Goal: Transaction & Acquisition: Purchase product/service

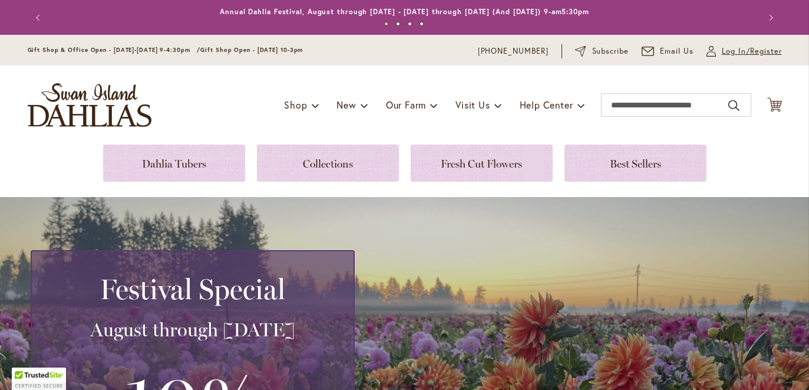
click at [739, 54] on span "Log In/Register" at bounding box center [752, 51] width 60 height 12
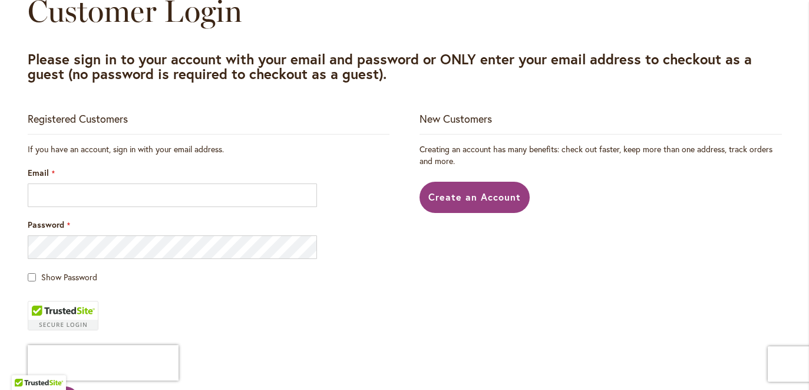
scroll to position [147, 0]
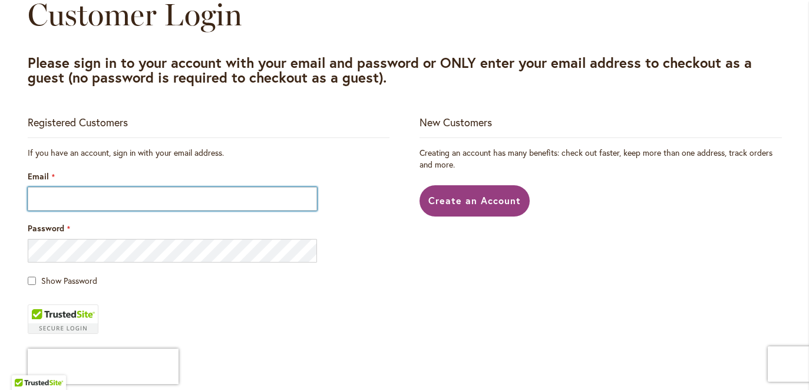
click at [53, 209] on input "Email" at bounding box center [173, 199] width 290 height 24
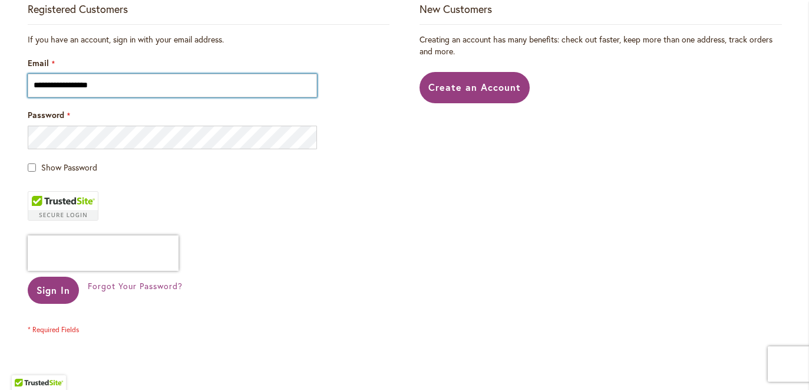
scroll to position [264, 0]
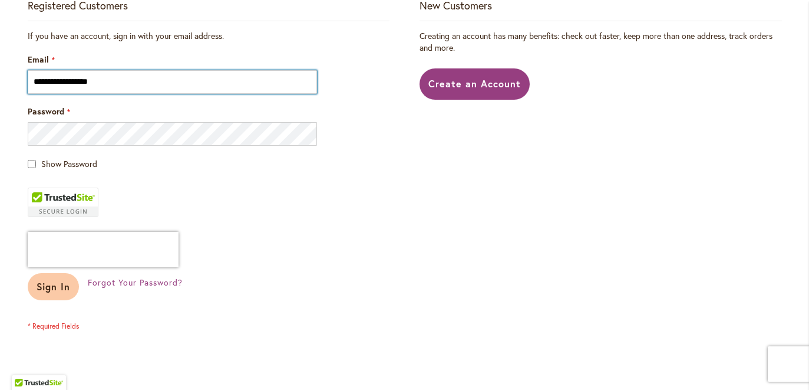
type input "**********"
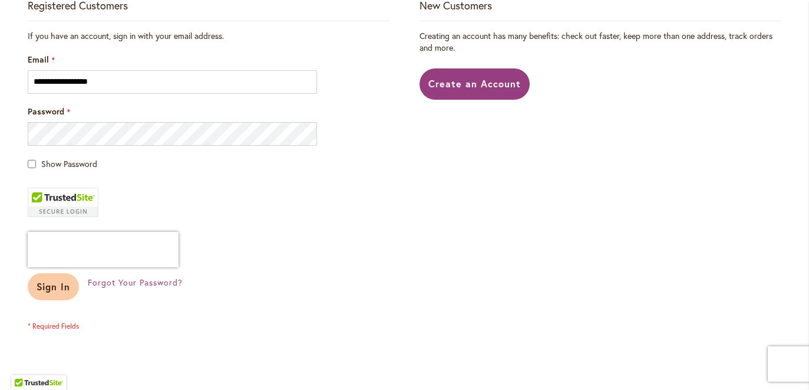
click at [49, 292] on span "Sign In" at bounding box center [54, 286] width 34 height 12
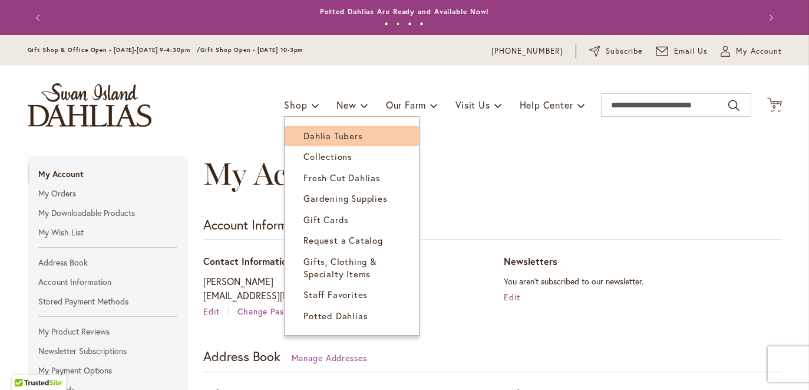
click at [325, 146] on link "Dahlia Tubers" at bounding box center [352, 136] width 134 height 21
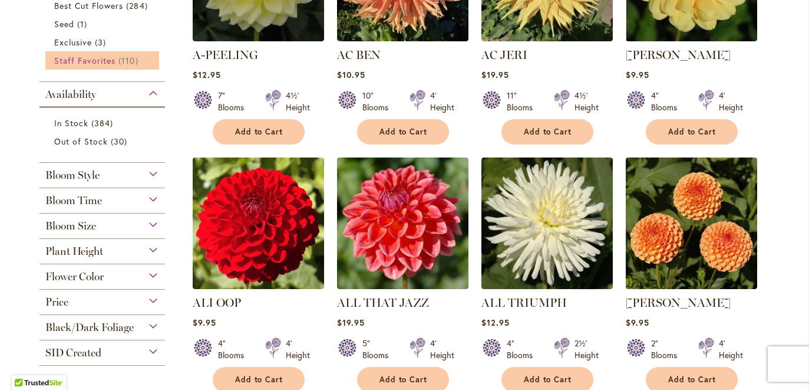
scroll to position [392, 0]
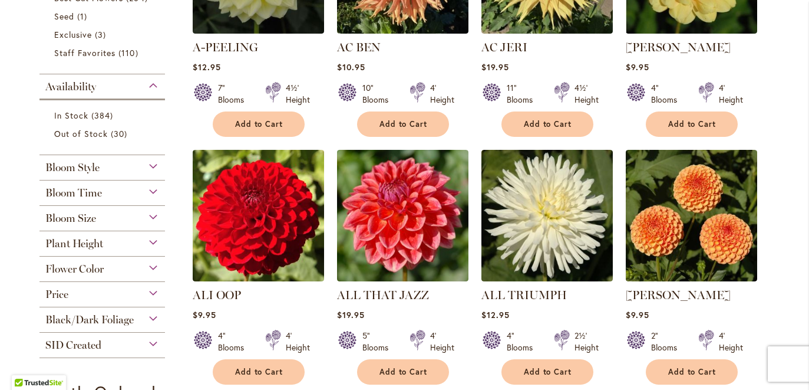
click at [154, 225] on div "Bloom Size" at bounding box center [102, 215] width 126 height 19
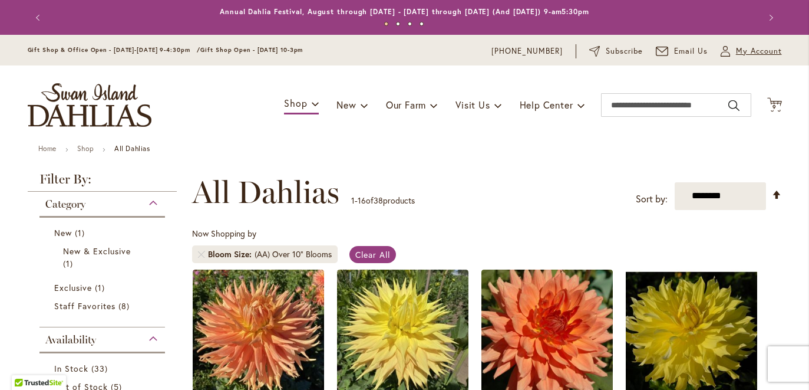
click at [758, 51] on span "My Account" at bounding box center [759, 51] width 46 height 12
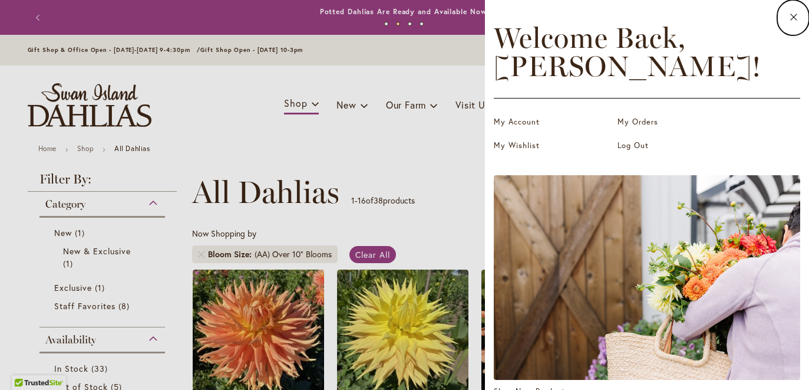
click at [485, 138] on dialog "Close Welcome Back, ERIC ! My Account My Orders My Wishlist Log Out Shop New Pr…" at bounding box center [647, 195] width 324 height 390
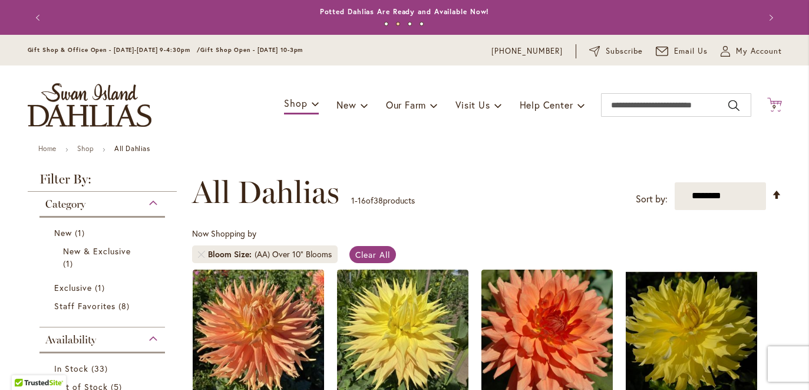
click at [773, 106] on icon "Cart .cls-1 { fill: #231f20; }" at bounding box center [775, 104] width 15 height 15
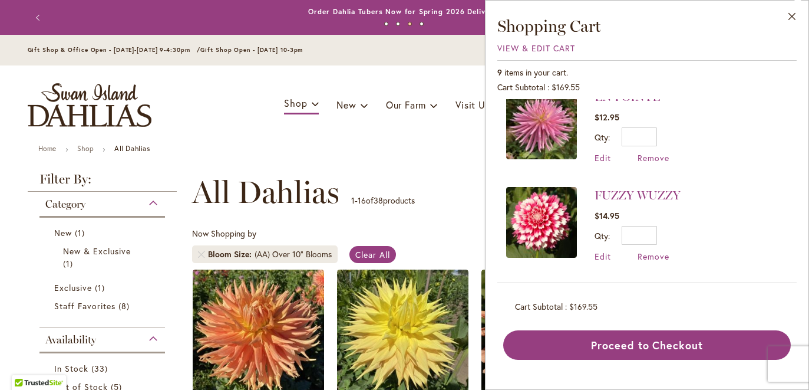
scroll to position [686, 0]
click at [638, 262] on span "Remove" at bounding box center [654, 256] width 32 height 11
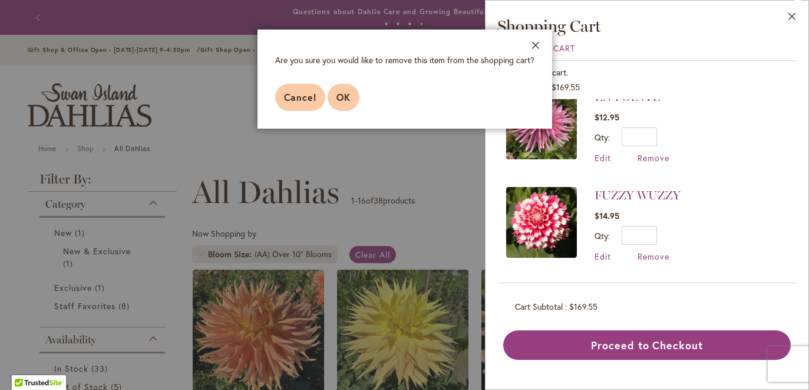
click at [337, 103] on span "OK" at bounding box center [344, 97] width 14 height 12
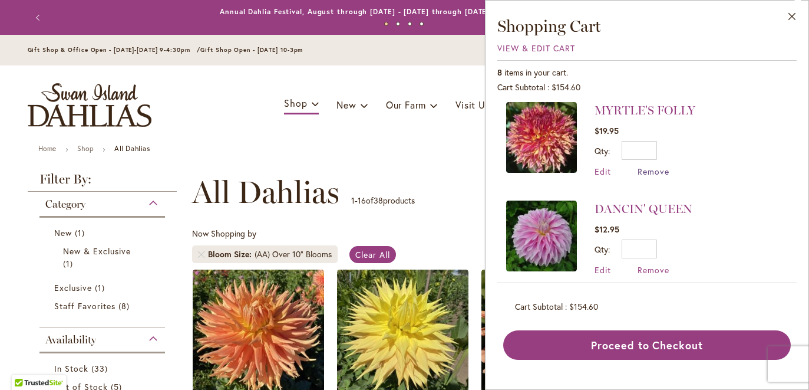
scroll to position [4, 0]
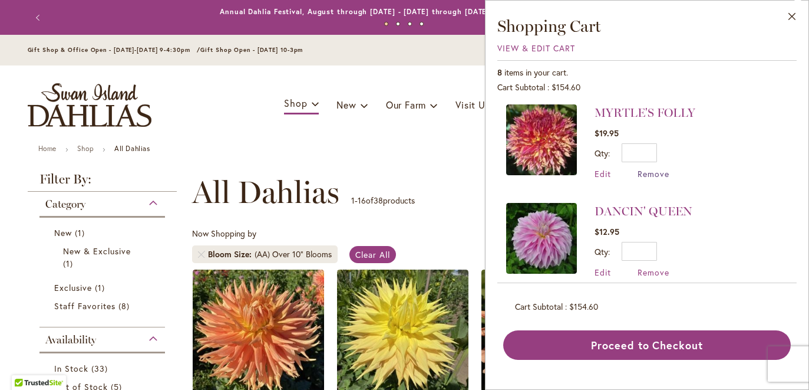
click at [638, 179] on span "Remove" at bounding box center [654, 173] width 32 height 11
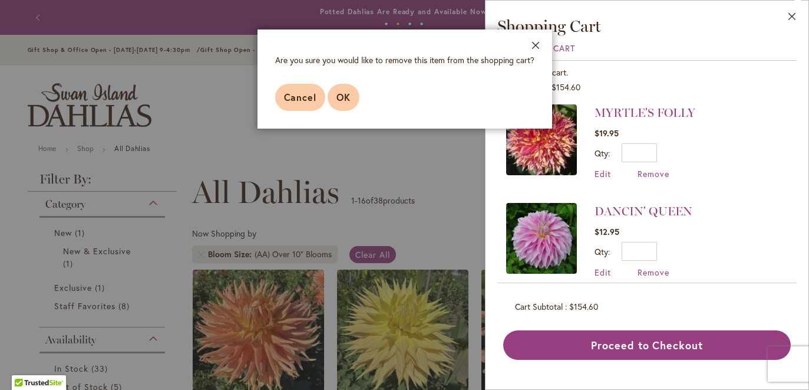
scroll to position [2, 0]
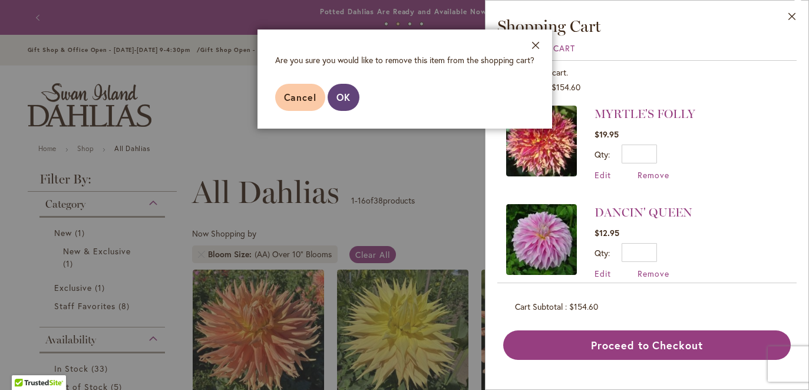
click at [337, 103] on span "OK" at bounding box center [344, 97] width 14 height 12
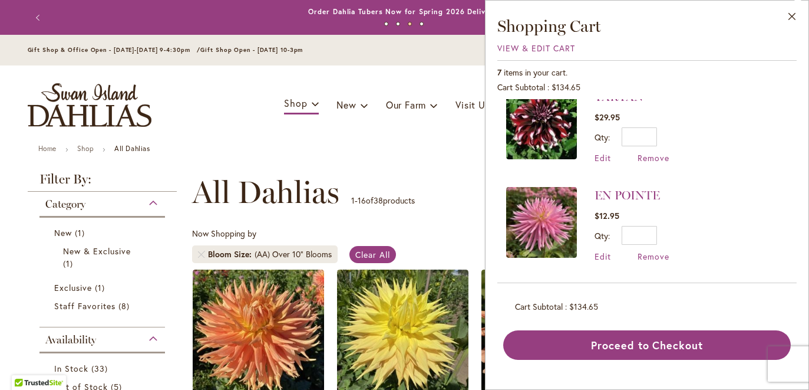
scroll to position [470, 0]
click at [303, 153] on ul "Home Shop All Dahlias" at bounding box center [404, 149] width 733 height 11
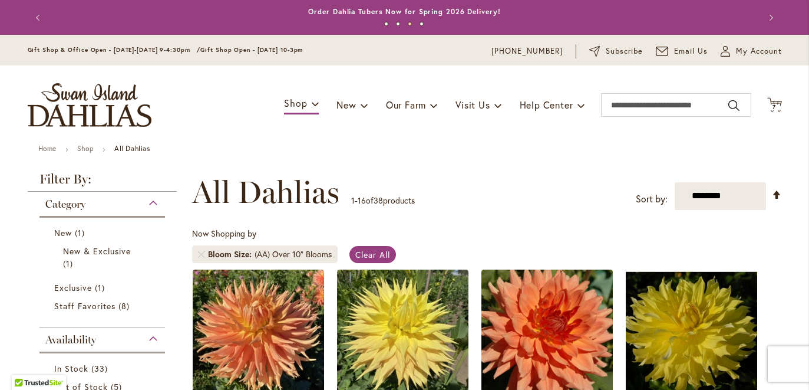
scroll to position [1, 0]
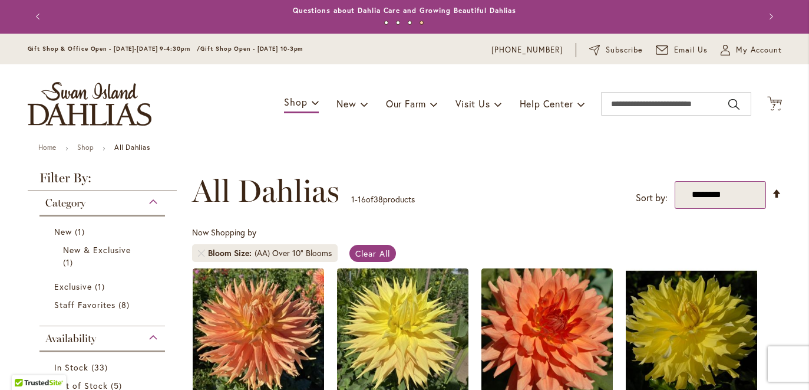
select select "*****"
click option "*****" at bounding box center [0, 0] width 0 height 0
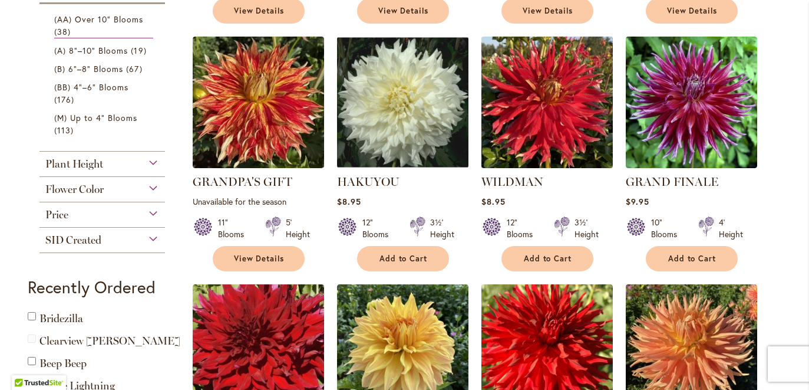
scroll to position [479, 0]
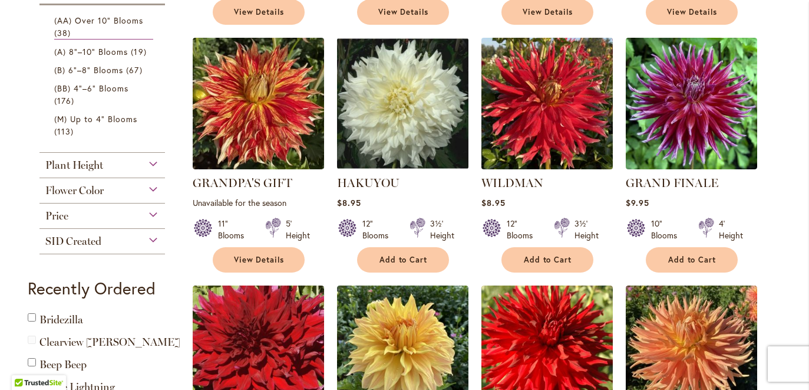
click at [584, 129] on img at bounding box center [547, 103] width 138 height 138
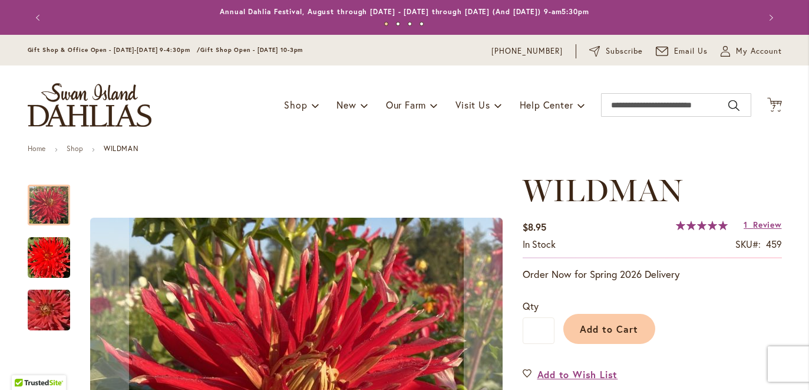
click at [51, 269] on img "Wildman" at bounding box center [49, 257] width 42 height 42
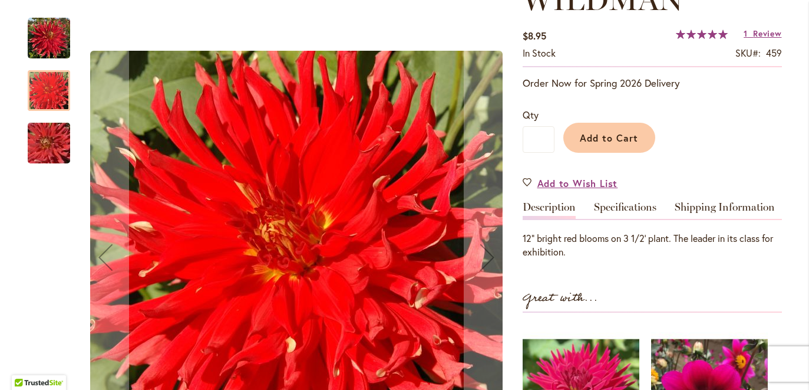
scroll to position [195, 0]
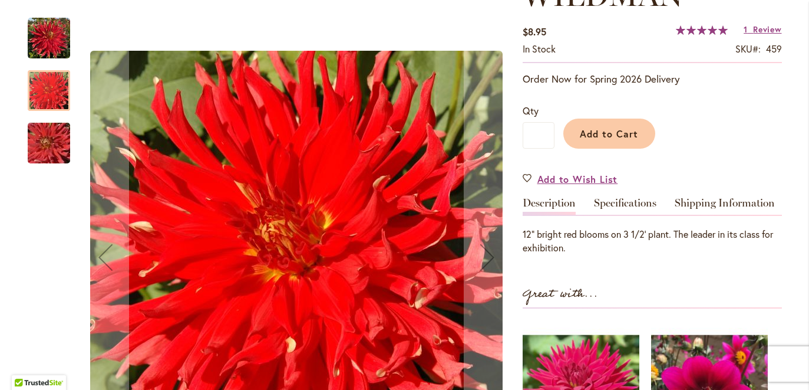
click at [40, 131] on img "Wildman" at bounding box center [48, 143] width 85 height 57
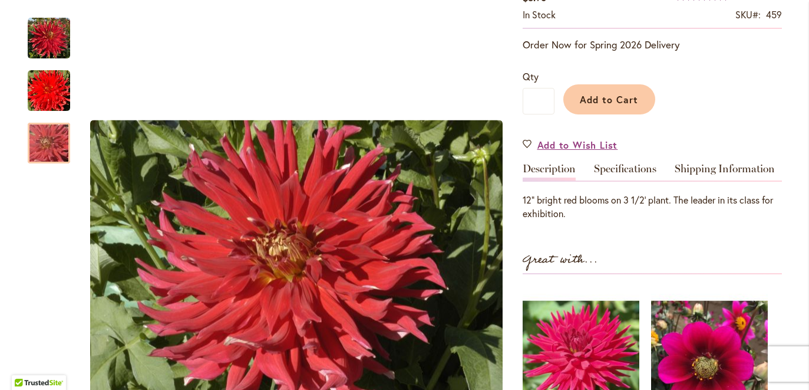
scroll to position [233, 0]
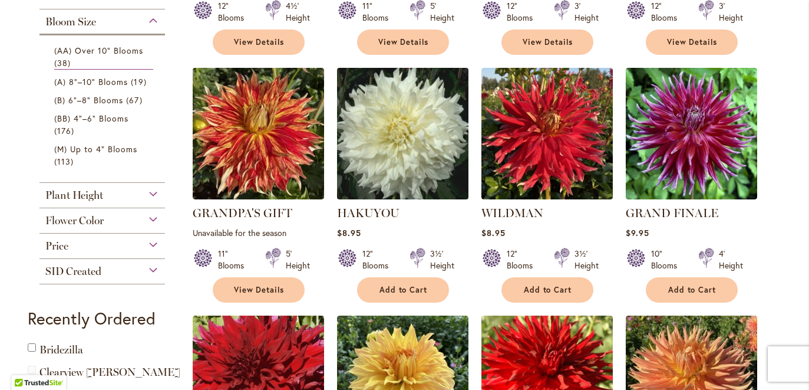
scroll to position [468, 0]
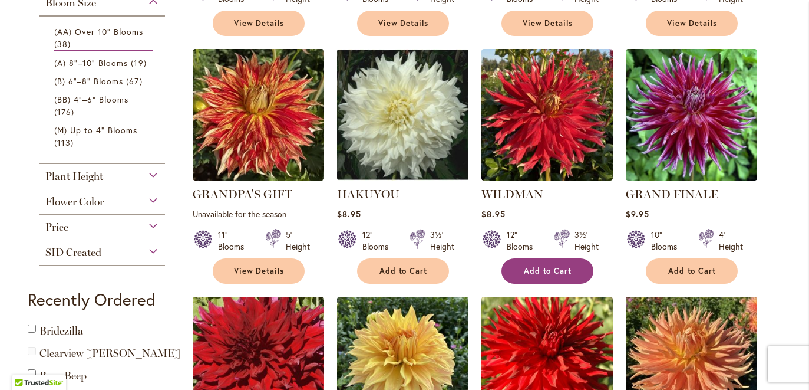
click at [561, 276] on span "Add to Cart" at bounding box center [548, 271] width 48 height 10
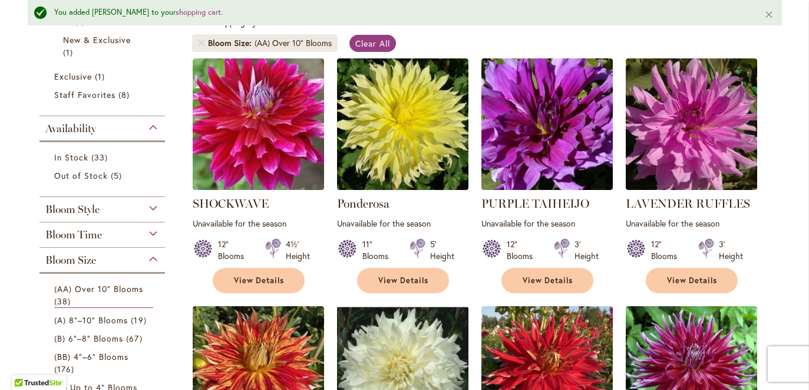
scroll to position [222, 0]
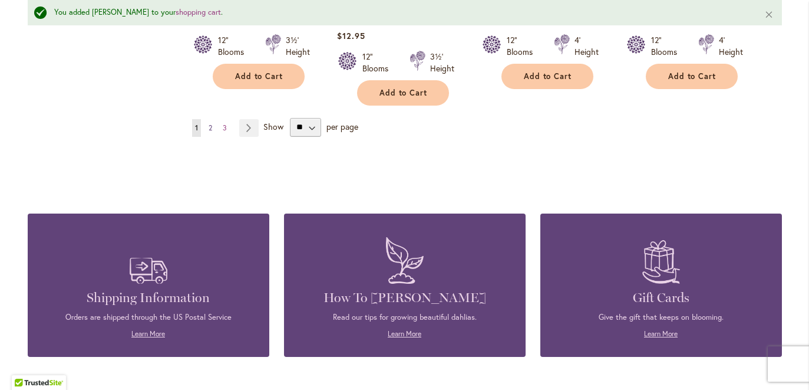
click at [212, 132] on span "2" at bounding box center [211, 127] width 4 height 9
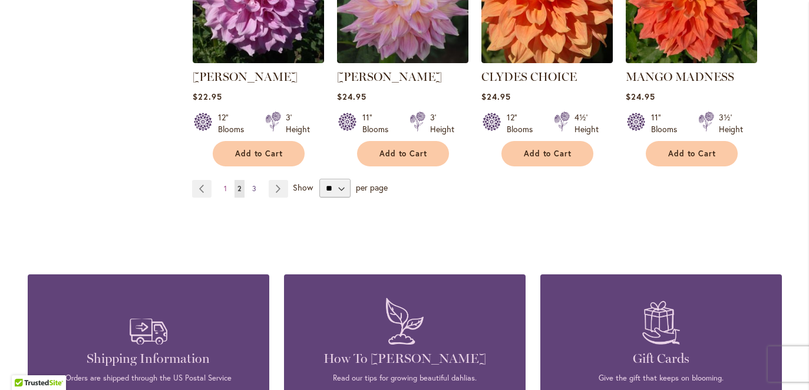
scroll to position [1094, 0]
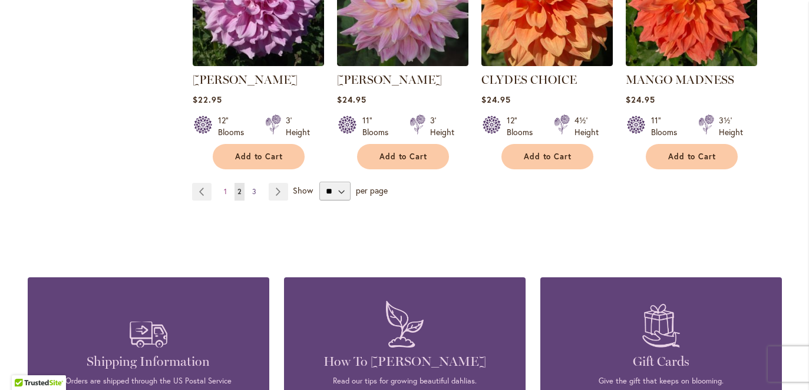
click at [254, 196] on span "3" at bounding box center [254, 191] width 4 height 9
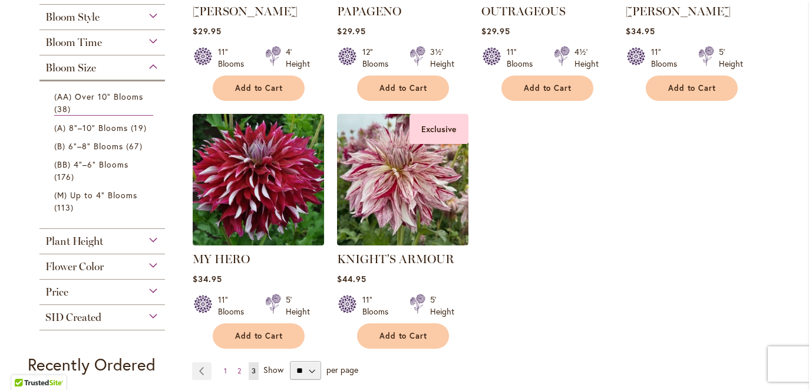
scroll to position [400, 0]
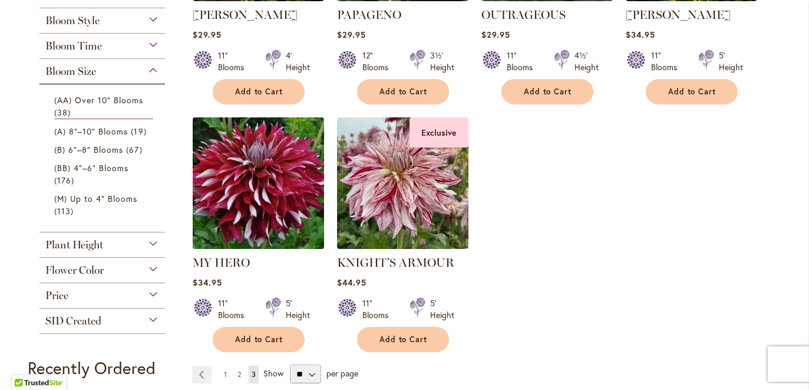
click at [259, 207] on img at bounding box center [258, 183] width 138 height 138
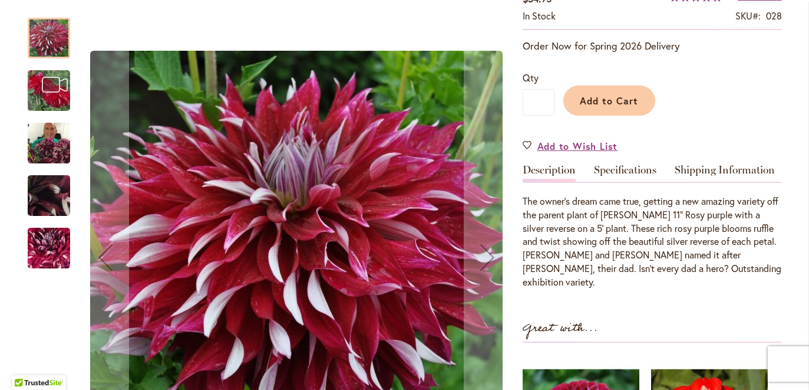
scroll to position [230, 0]
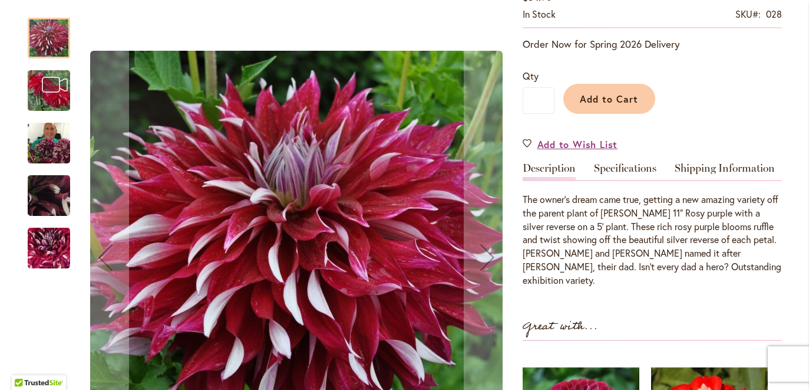
click at [41, 147] on img "My Hero" at bounding box center [49, 143] width 42 height 57
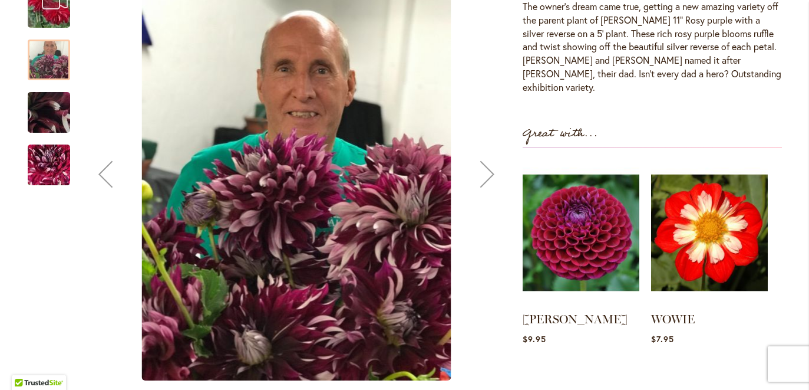
scroll to position [427, 0]
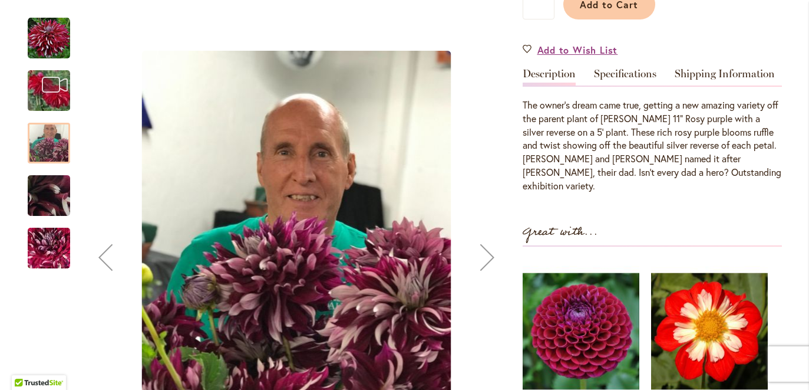
click at [54, 196] on img "My Hero" at bounding box center [48, 196] width 85 height 64
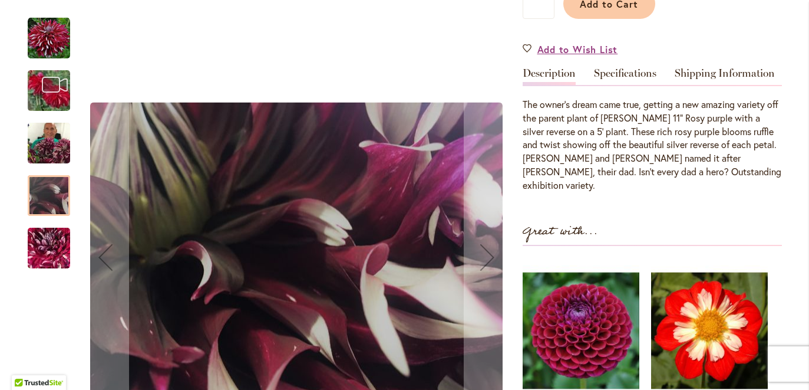
click at [49, 244] on img "My Hero" at bounding box center [48, 247] width 85 height 75
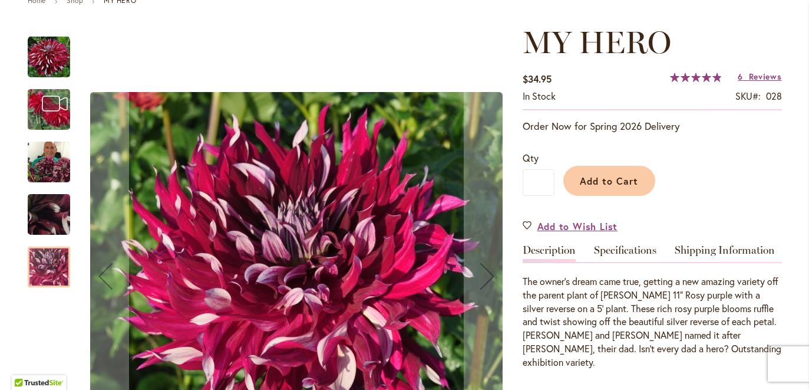
scroll to position [146, 0]
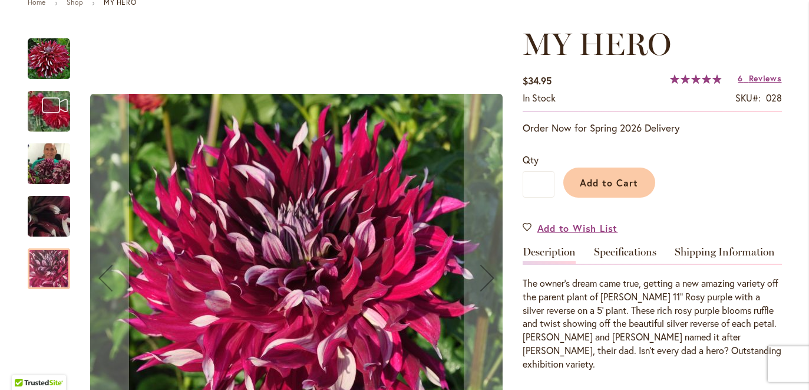
click at [45, 64] on img "My Hero" at bounding box center [49, 59] width 42 height 42
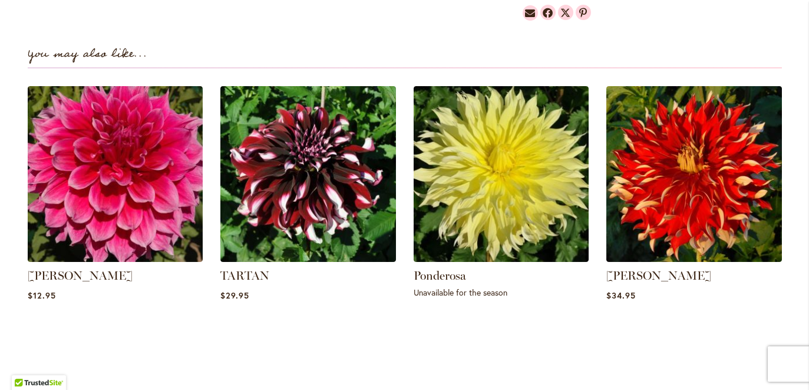
scroll to position [849, 0]
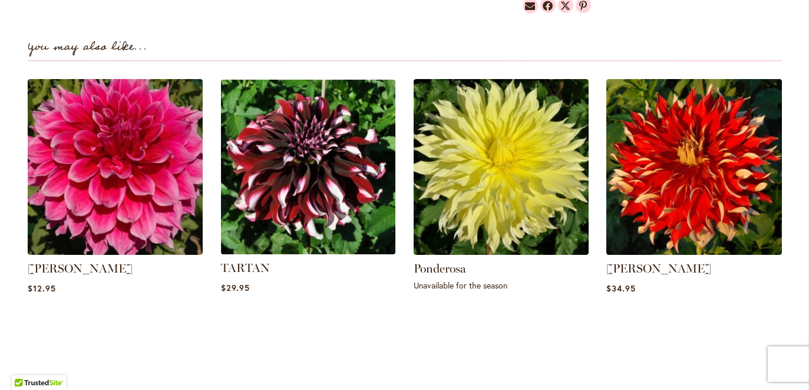
click at [358, 166] on img at bounding box center [308, 166] width 183 height 183
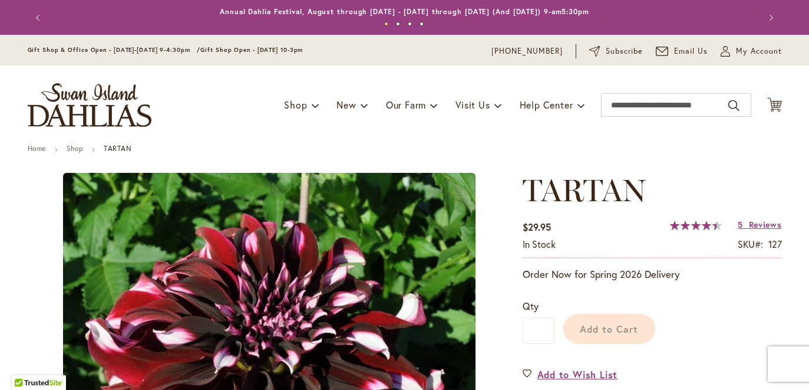
type input "****"
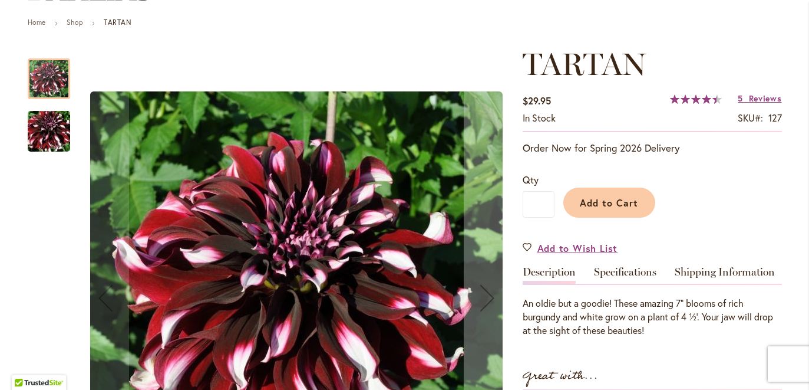
scroll to position [123, 0]
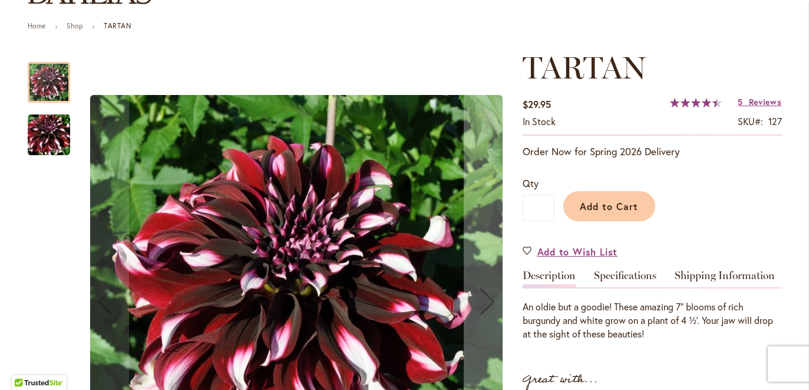
click at [50, 137] on img "Tartan" at bounding box center [48, 135] width 85 height 57
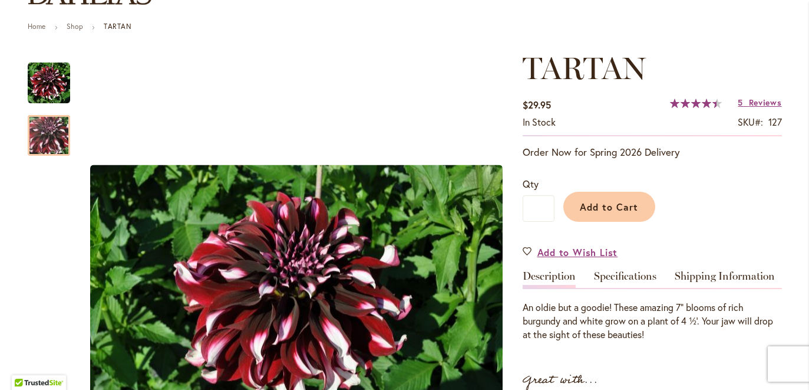
scroll to position [0, 0]
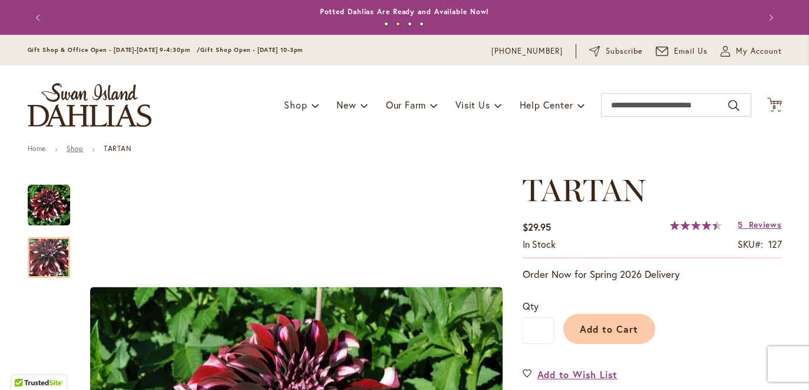
click at [83, 152] on link "Shop" at bounding box center [75, 148] width 17 height 9
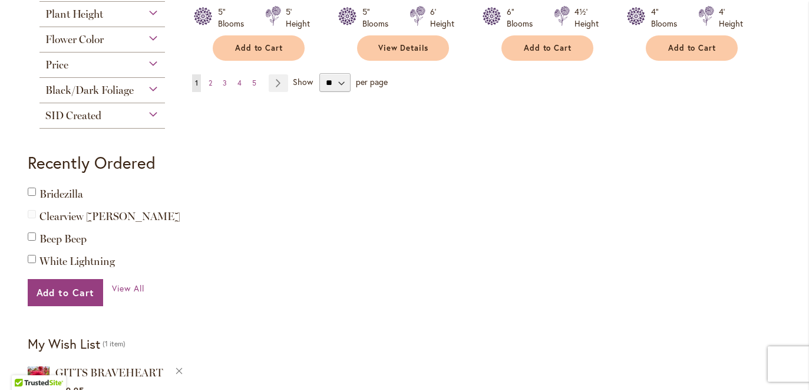
scroll to position [1133, 0]
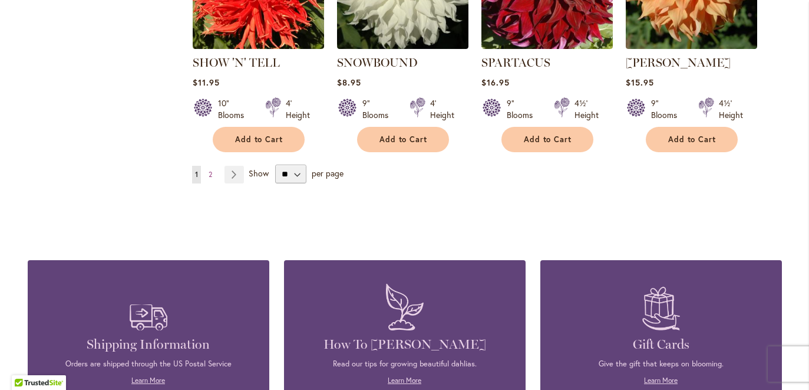
scroll to position [1145, 0]
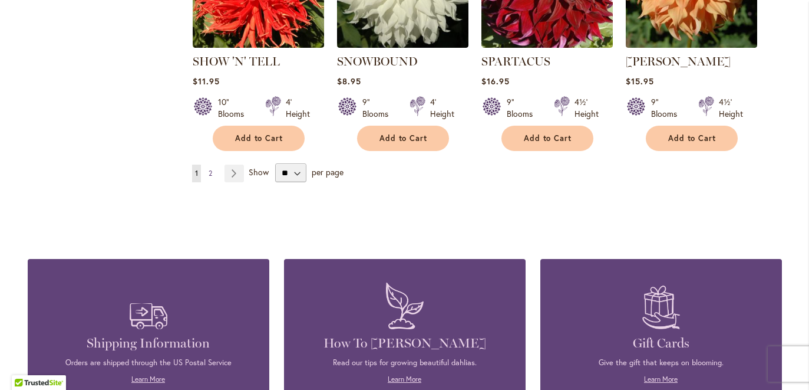
click at [212, 177] on span "2" at bounding box center [211, 173] width 4 height 9
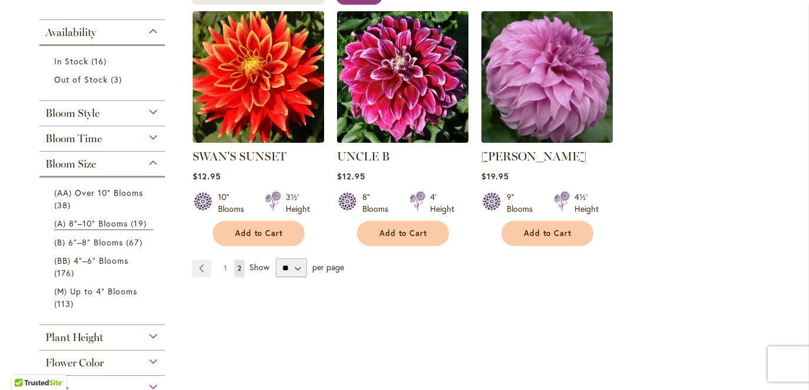
scroll to position [263, 0]
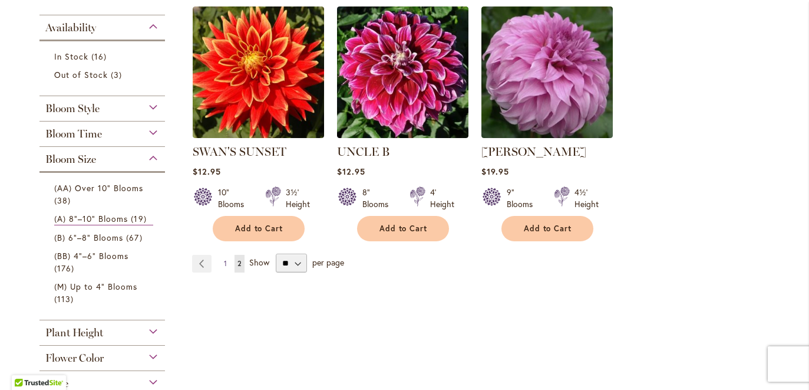
click at [225, 268] on span "1" at bounding box center [225, 263] width 3 height 9
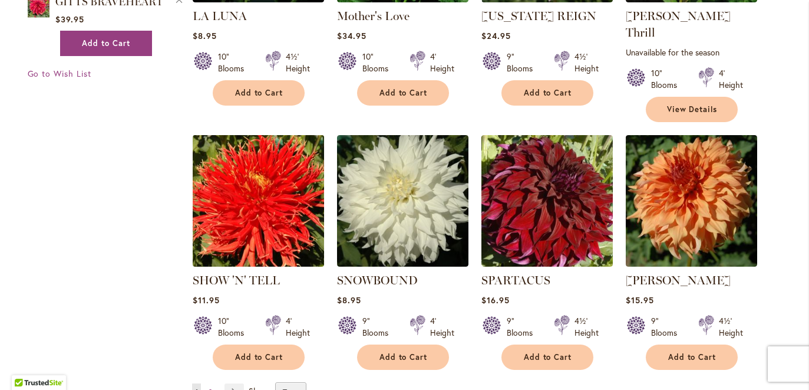
scroll to position [923, 0]
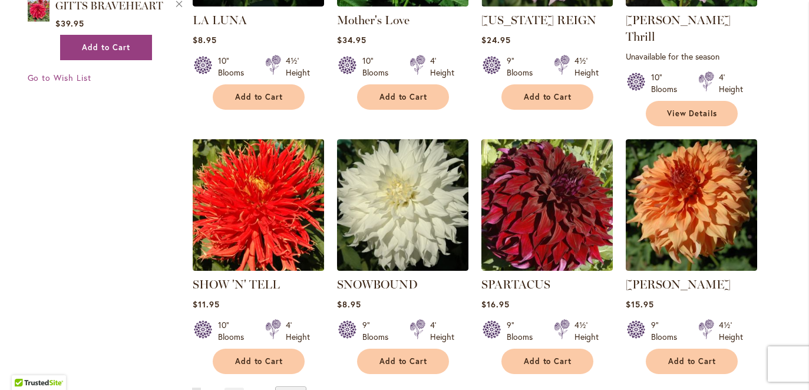
click at [295, 249] on img at bounding box center [258, 205] width 138 height 138
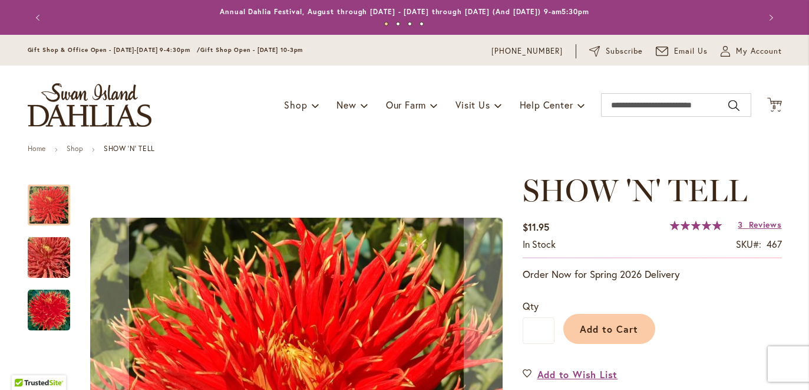
scroll to position [124, 0]
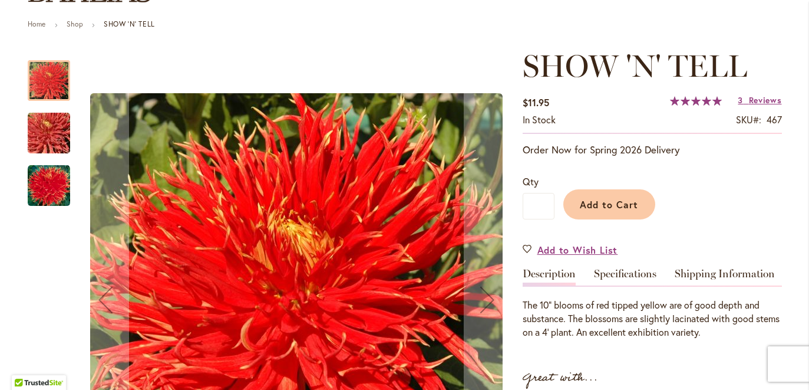
click at [55, 196] on img "SHOW 'N' TELL" at bounding box center [49, 185] width 42 height 42
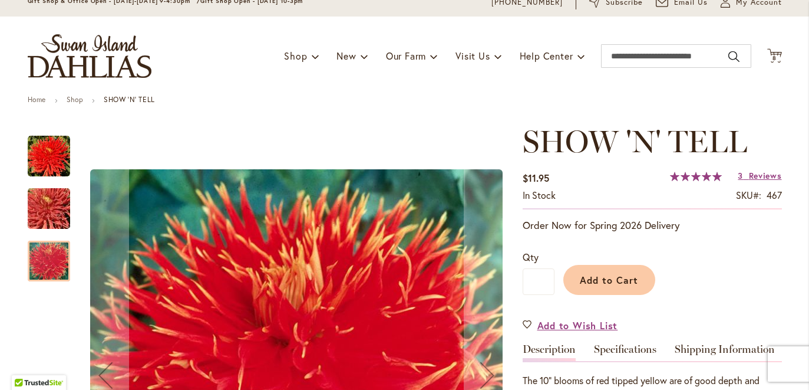
scroll to position [0, 0]
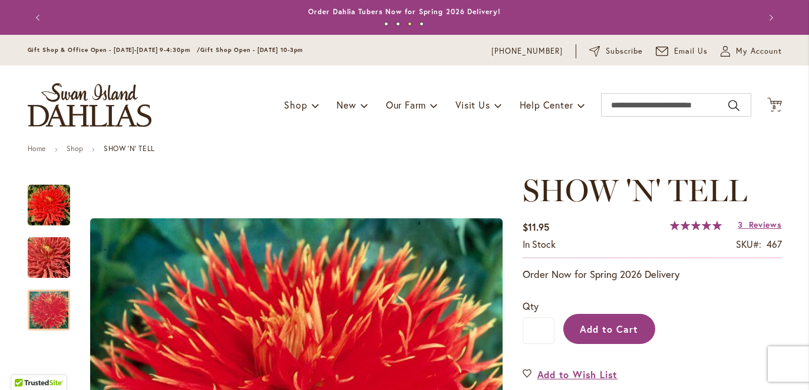
click at [621, 334] on span "Add to Cart" at bounding box center [609, 328] width 58 height 12
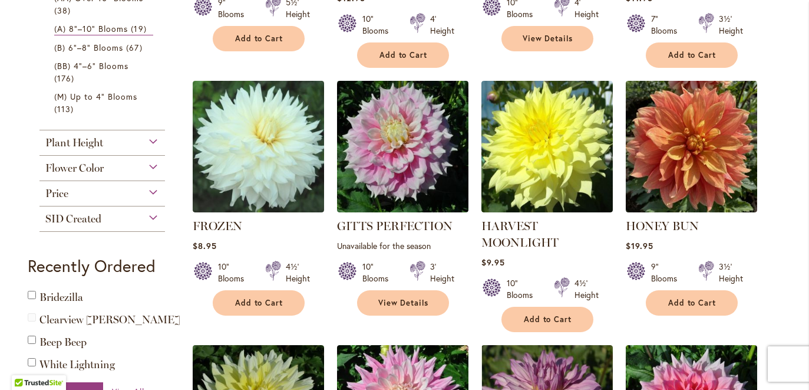
scroll to position [450, 0]
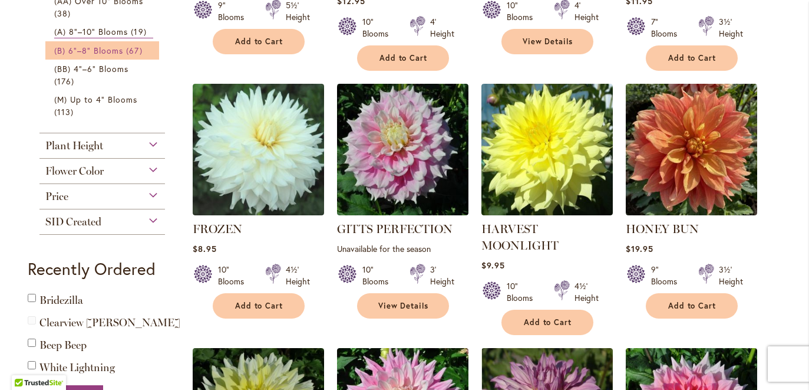
click at [118, 57] on link "(B) 6"–8" Blooms 67 items" at bounding box center [104, 50] width 100 height 12
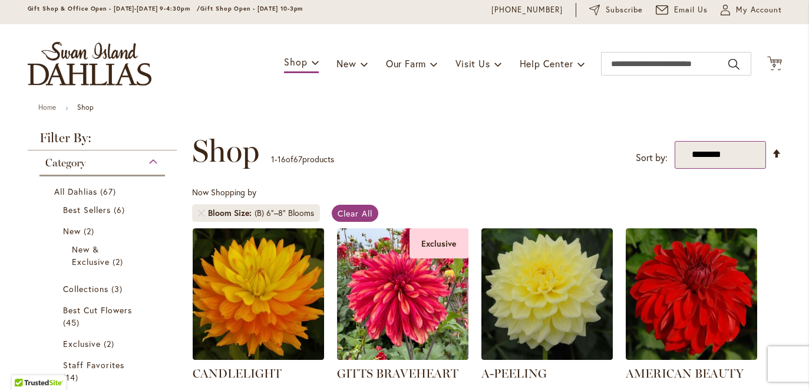
scroll to position [38, 0]
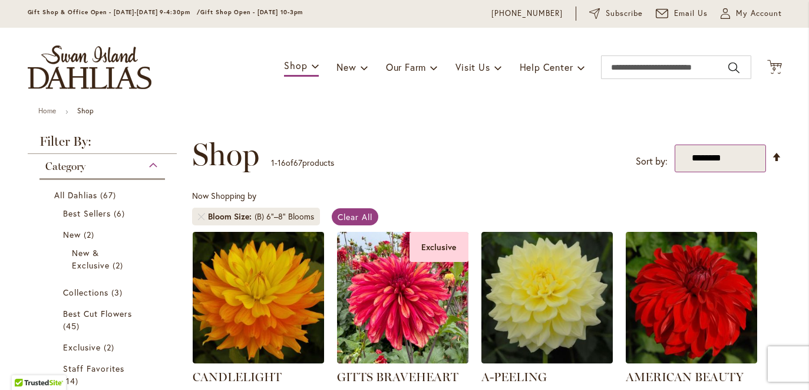
select select "*****"
click option "*****" at bounding box center [0, 0] width 0 height 0
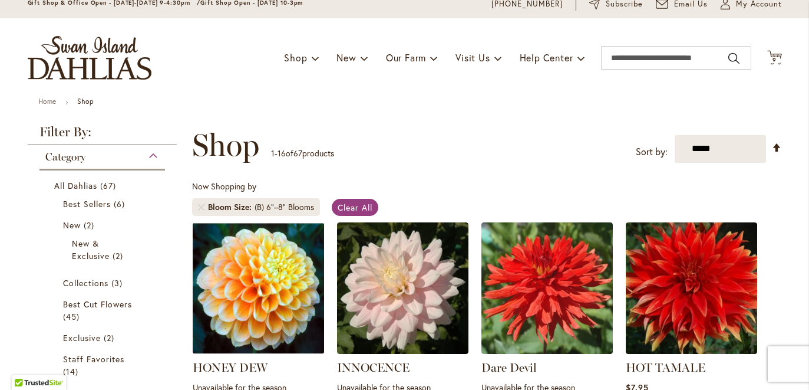
scroll to position [46, 0]
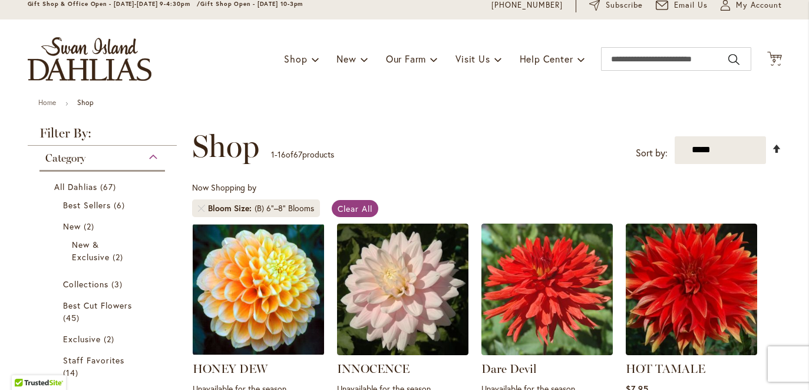
click at [777, 155] on link "Set Descending Direction" at bounding box center [777, 149] width 10 height 14
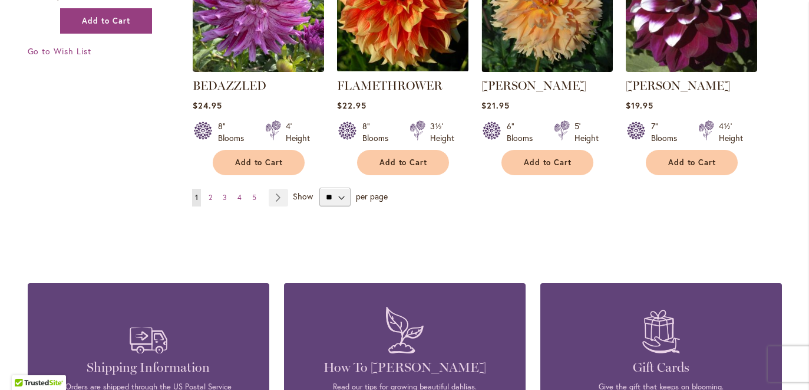
scroll to position [1115, 0]
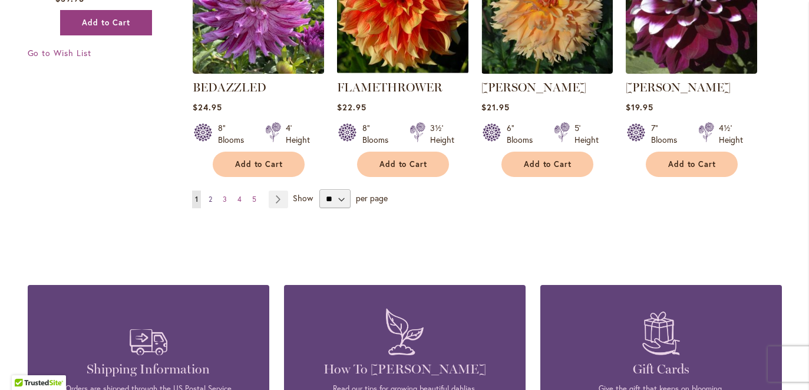
click at [212, 203] on span "2" at bounding box center [211, 199] width 4 height 9
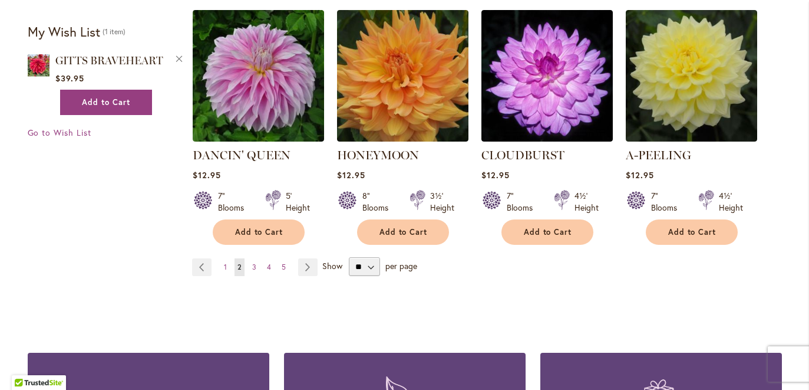
scroll to position [1043, 0]
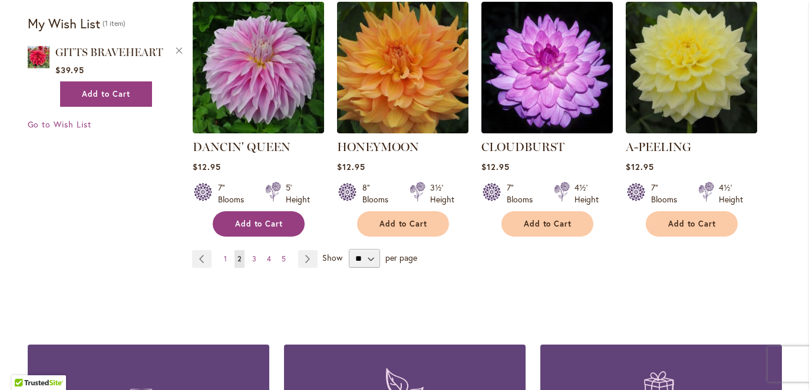
click at [264, 229] on span "Add to Cart" at bounding box center [259, 224] width 48 height 10
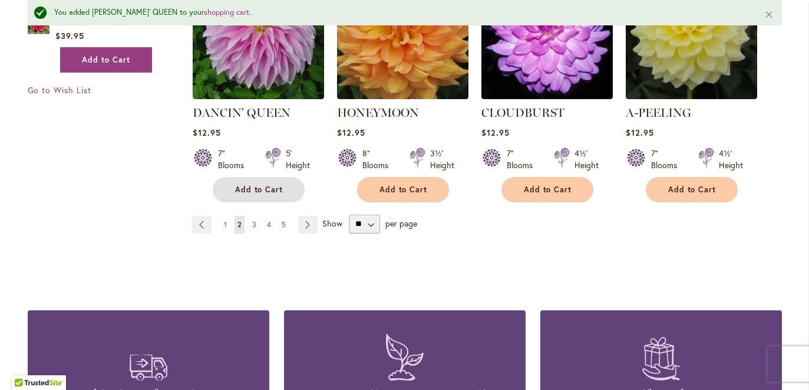
scroll to position [1108, 0]
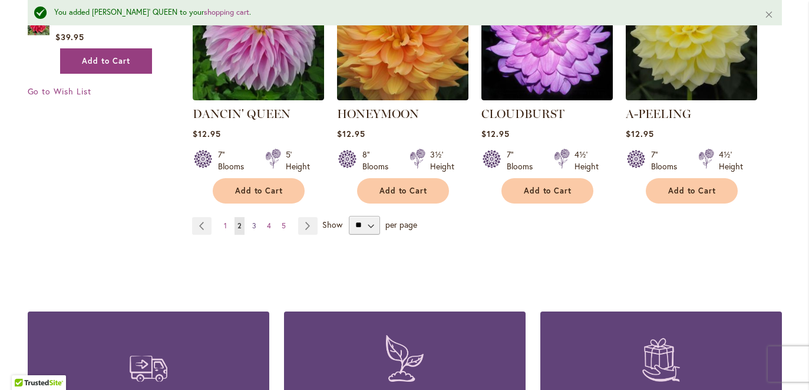
click at [256, 230] on span "3" at bounding box center [254, 225] width 4 height 9
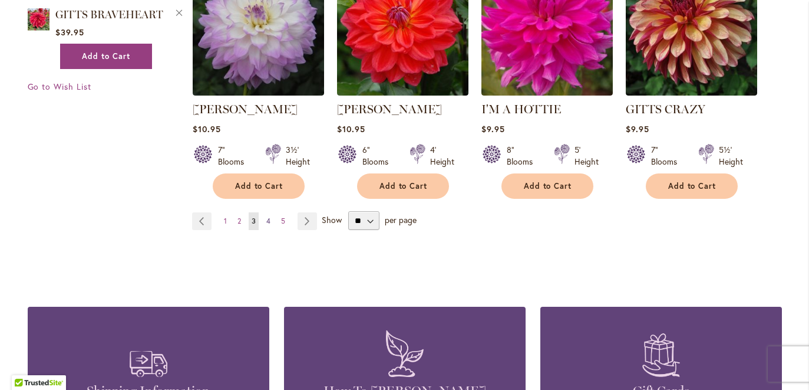
scroll to position [1079, 0]
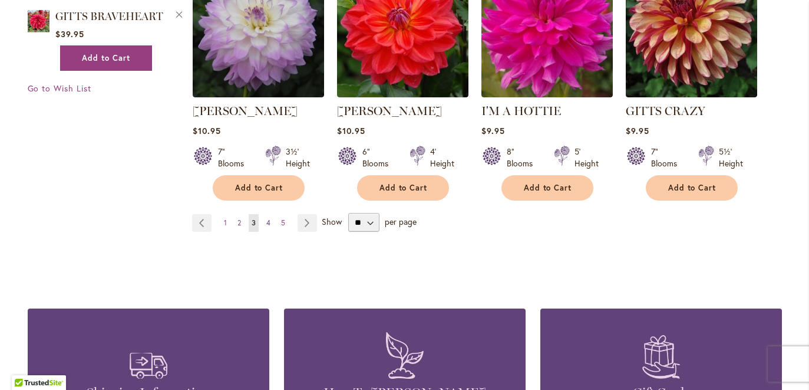
click at [270, 232] on link "Page 4" at bounding box center [269, 223] width 10 height 18
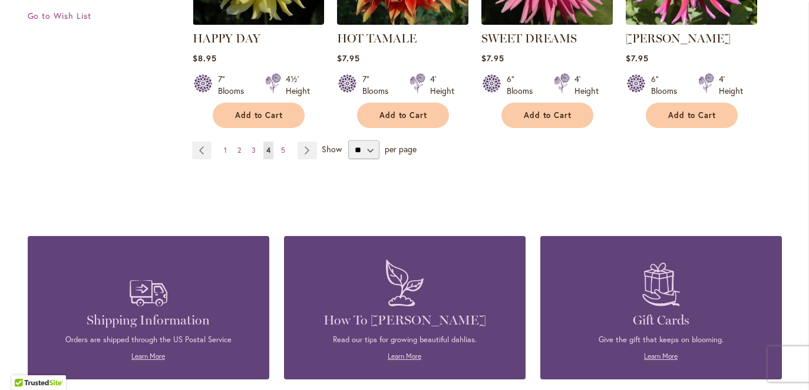
scroll to position [1155, 0]
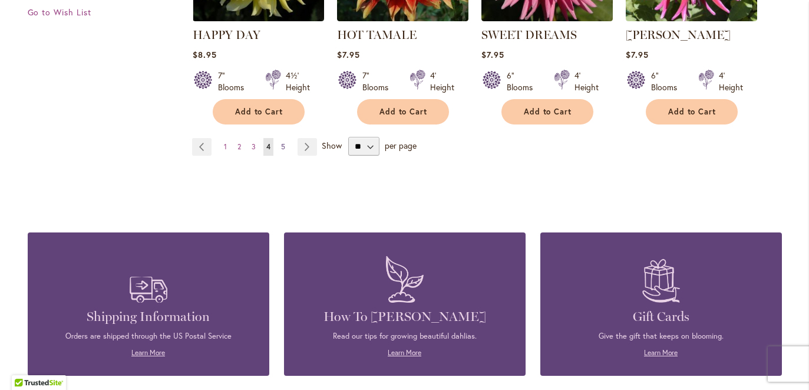
click at [285, 151] on span "5" at bounding box center [283, 146] width 4 height 9
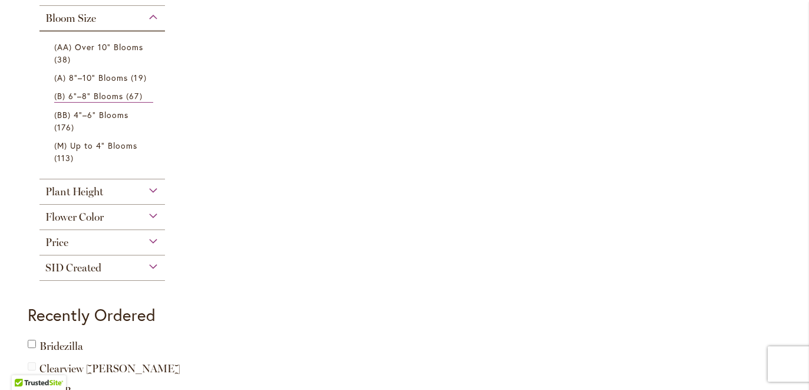
scroll to position [567, 0]
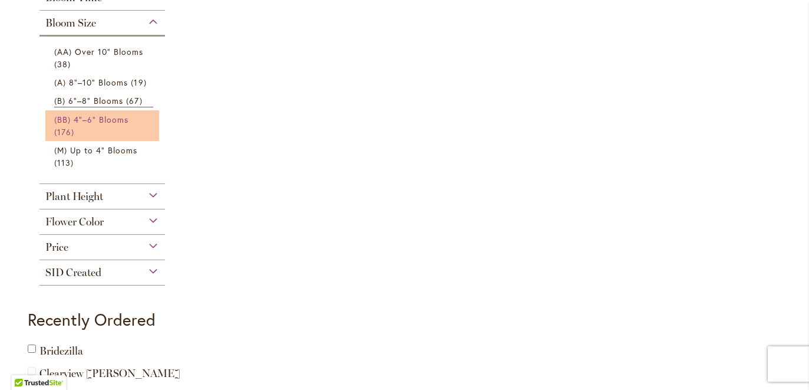
click at [128, 125] on span "(BB) 4"–6" Blooms" at bounding box center [91, 119] width 75 height 11
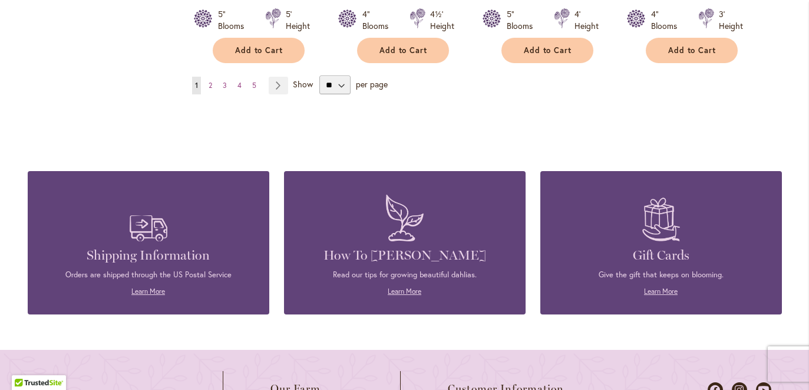
scroll to position [1203, 0]
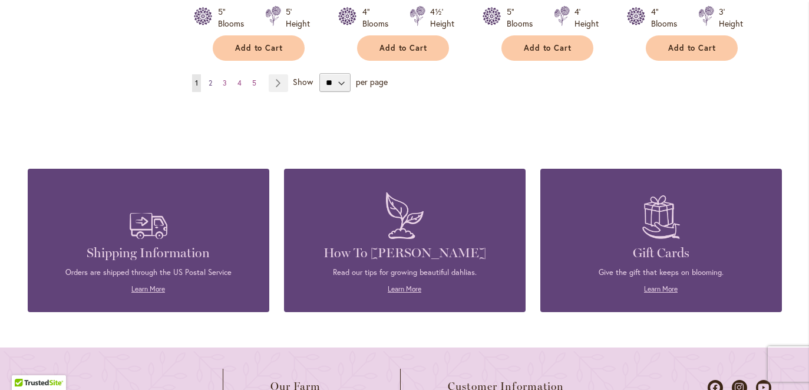
click at [212, 87] on span "2" at bounding box center [211, 82] width 4 height 9
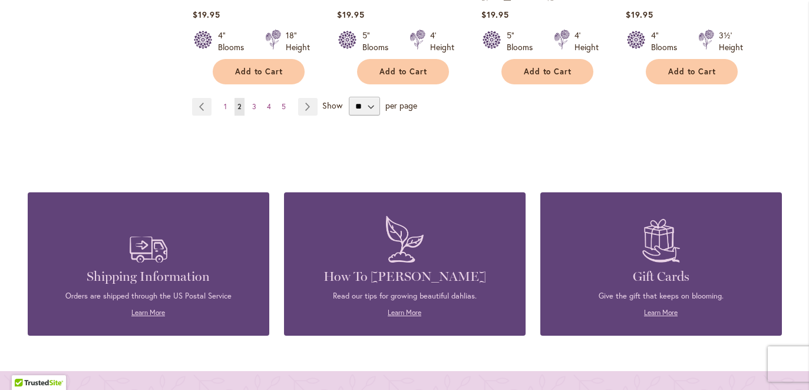
scroll to position [1165, 0]
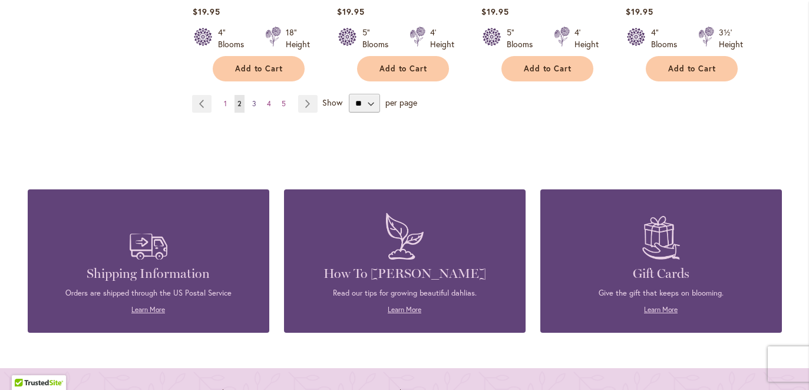
click at [256, 108] on span "3" at bounding box center [254, 103] width 4 height 9
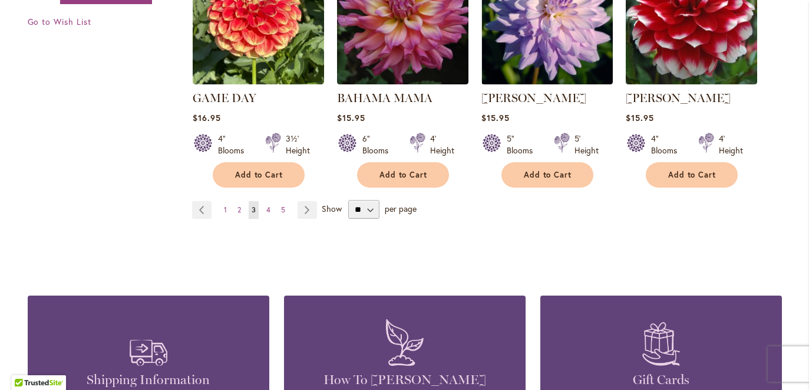
scroll to position [1094, 0]
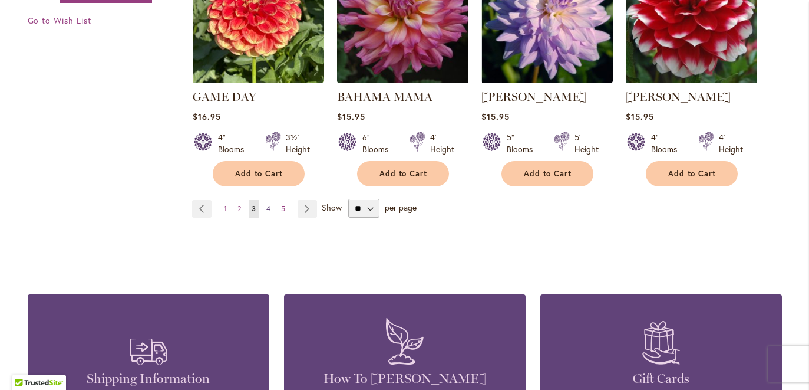
click at [271, 213] on span "4" at bounding box center [268, 208] width 4 height 9
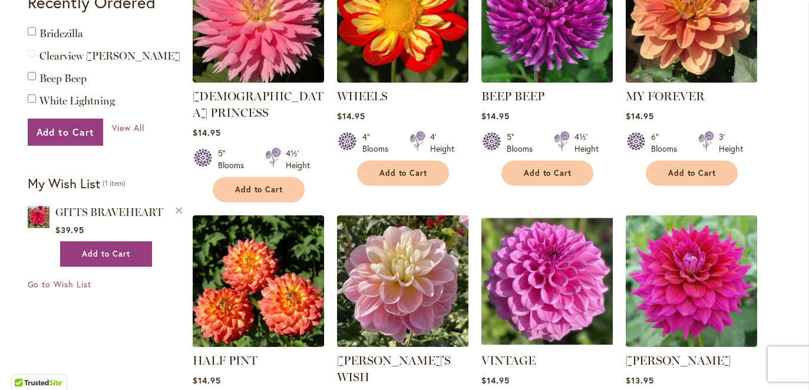
scroll to position [827, 0]
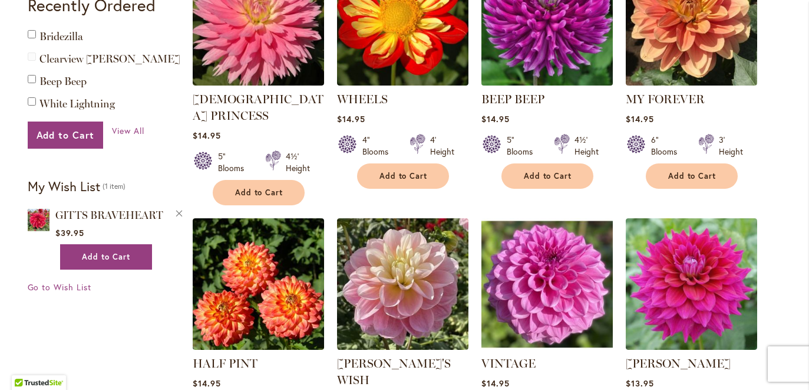
click at [575, 71] on img at bounding box center [547, 19] width 138 height 138
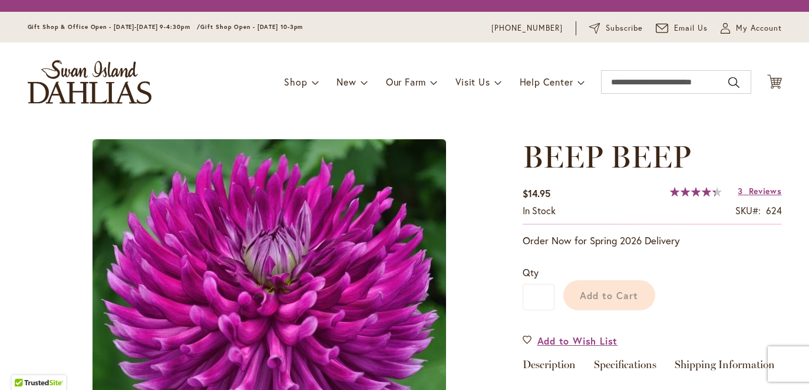
type input "****"
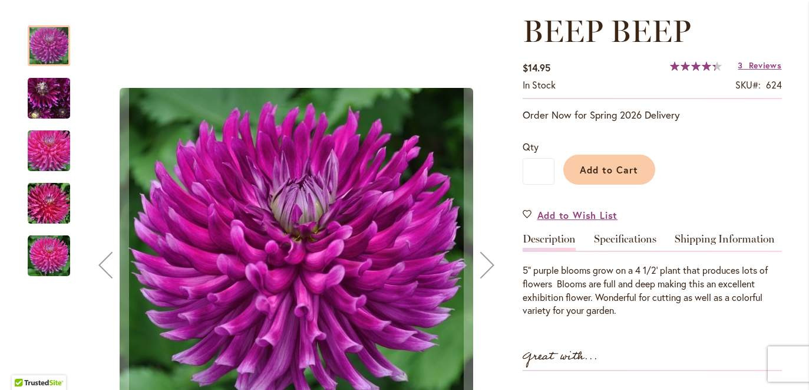
scroll to position [164, 0]
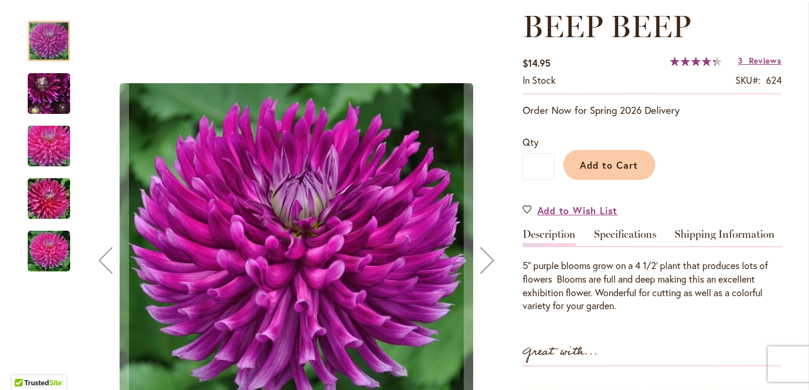
click at [53, 92] on img "BEEP BEEP" at bounding box center [48, 94] width 85 height 64
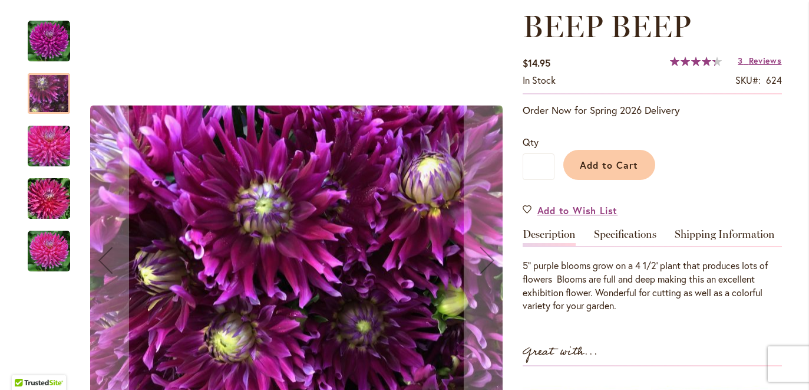
click at [41, 149] on img "BEEP BEEP" at bounding box center [48, 146] width 85 height 57
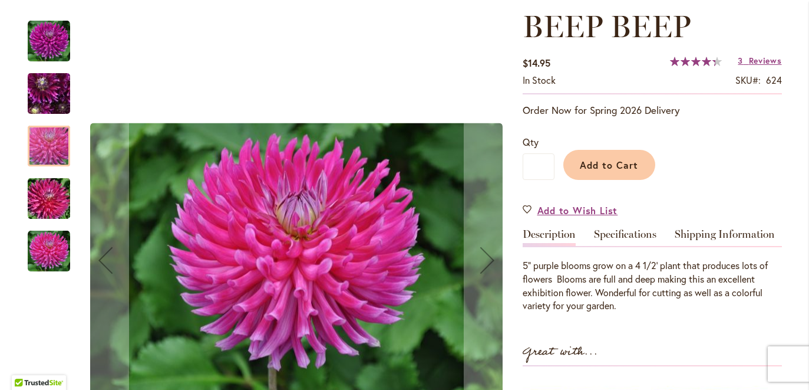
click at [49, 198] on img "BEEP BEEP" at bounding box center [48, 198] width 85 height 57
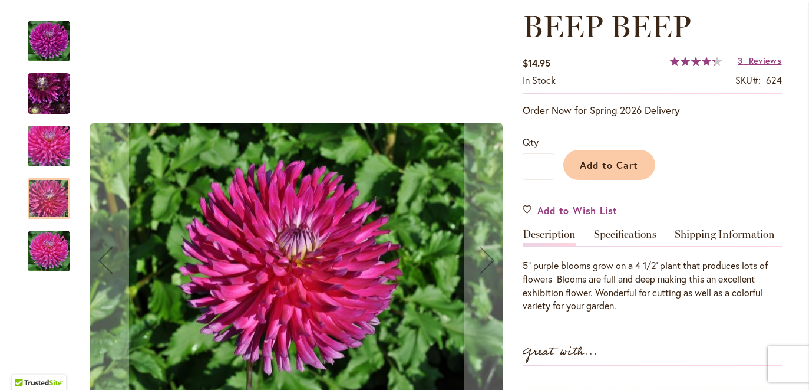
click at [49, 254] on img "BEEP BEEP" at bounding box center [49, 251] width 42 height 42
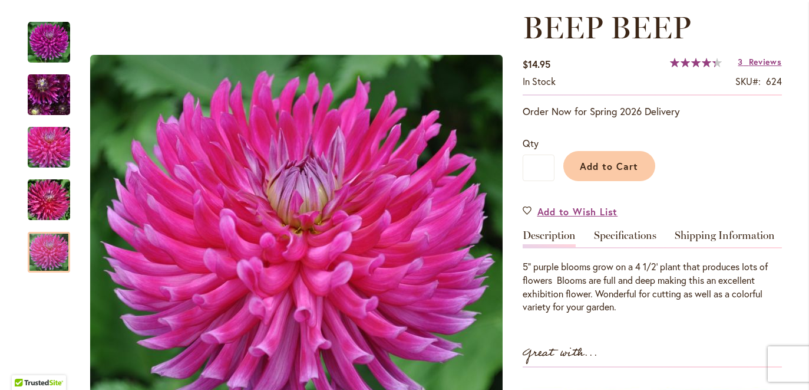
scroll to position [161, 0]
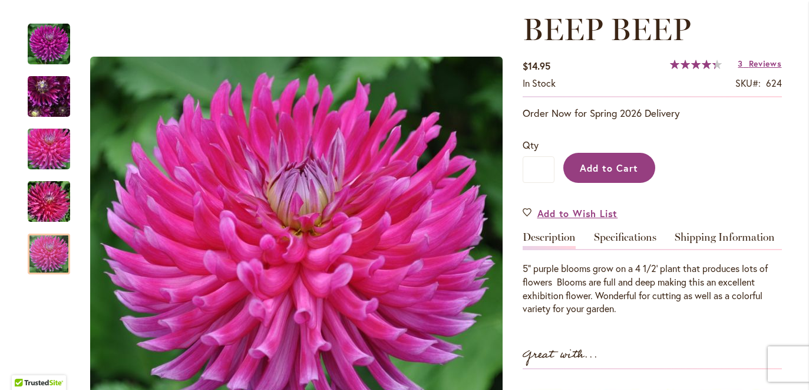
click at [617, 173] on span "Add to Cart" at bounding box center [609, 168] width 58 height 12
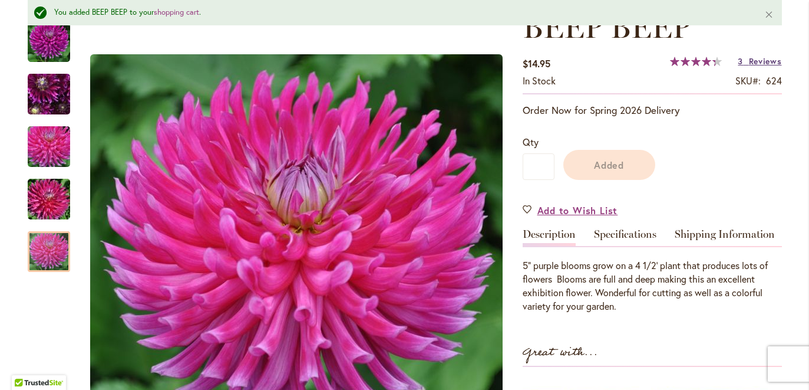
click at [770, 67] on span "Reviews" at bounding box center [765, 60] width 33 height 11
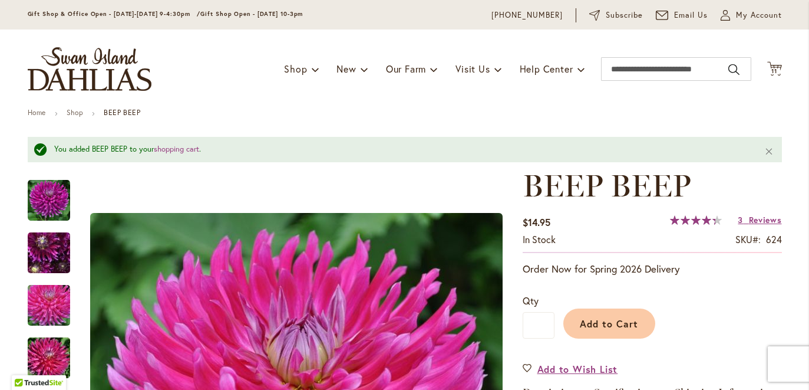
scroll to position [0, 0]
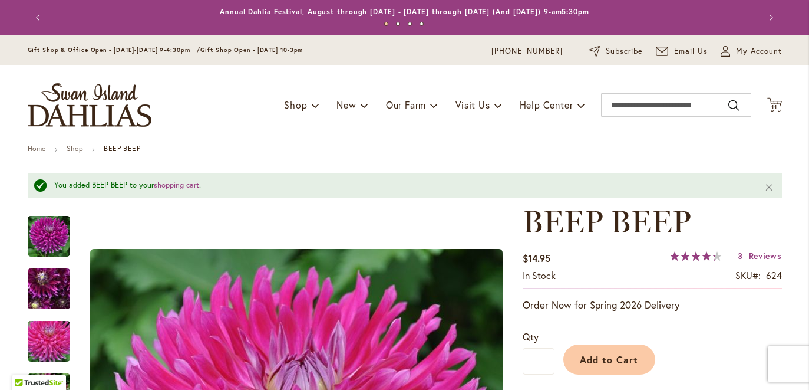
click at [777, 106] on icon "Cart .cls-1 { fill: #231f20; }" at bounding box center [775, 104] width 15 height 15
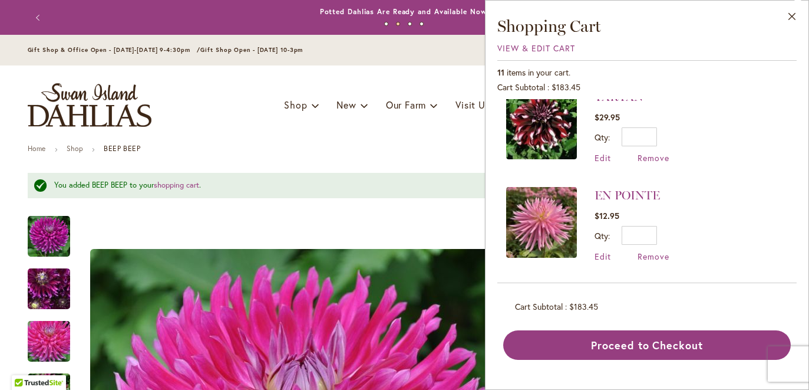
scroll to position [1665, 0]
